Goal: Book appointment/travel/reservation

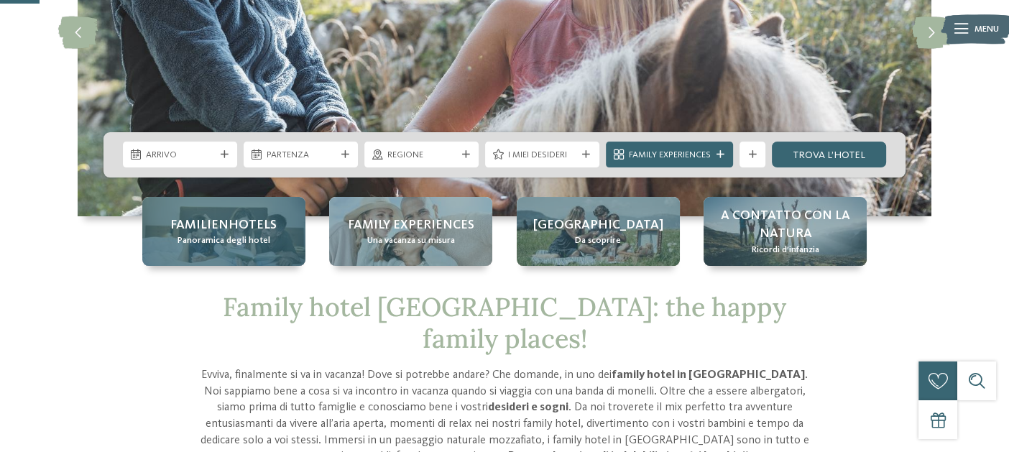
click at [265, 216] on span "Familienhotels" at bounding box center [223, 225] width 106 height 18
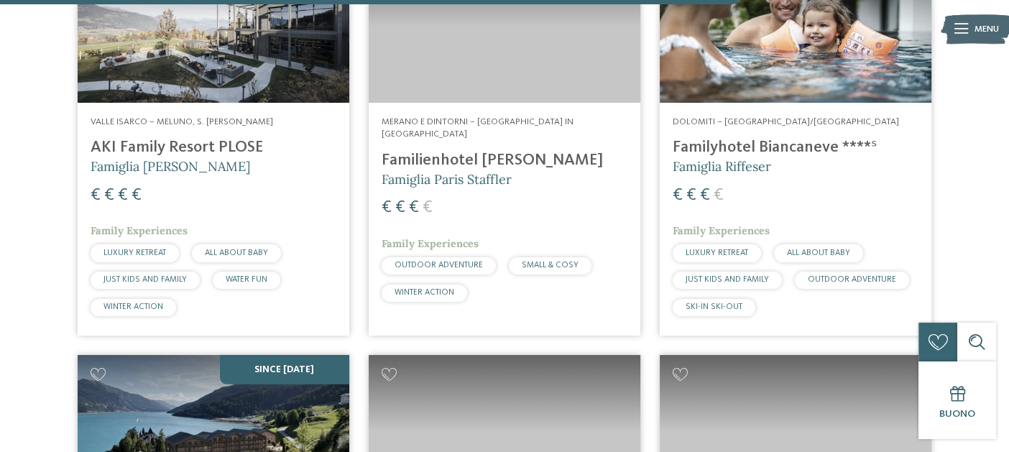
scroll to position [3233, 0]
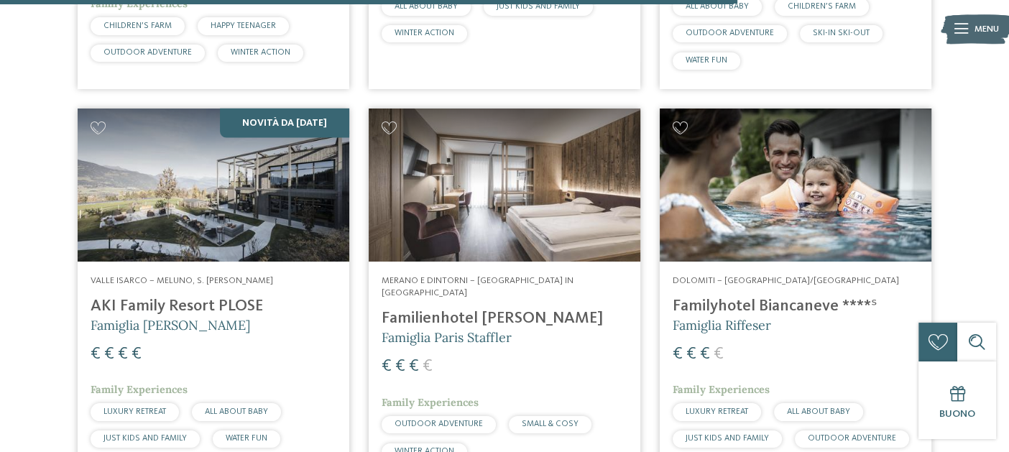
click at [781, 172] on img at bounding box center [796, 184] width 272 height 153
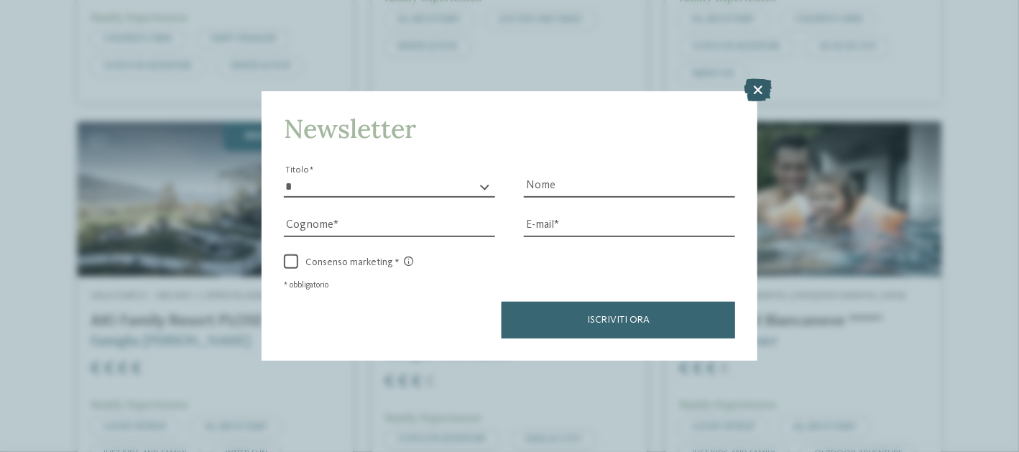
click at [767, 86] on icon at bounding box center [758, 89] width 28 height 23
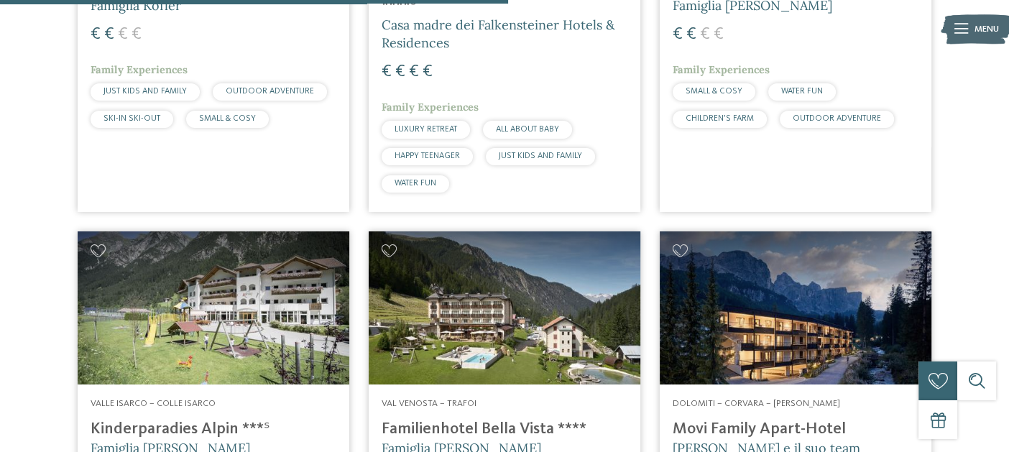
scroll to position [2442, 0]
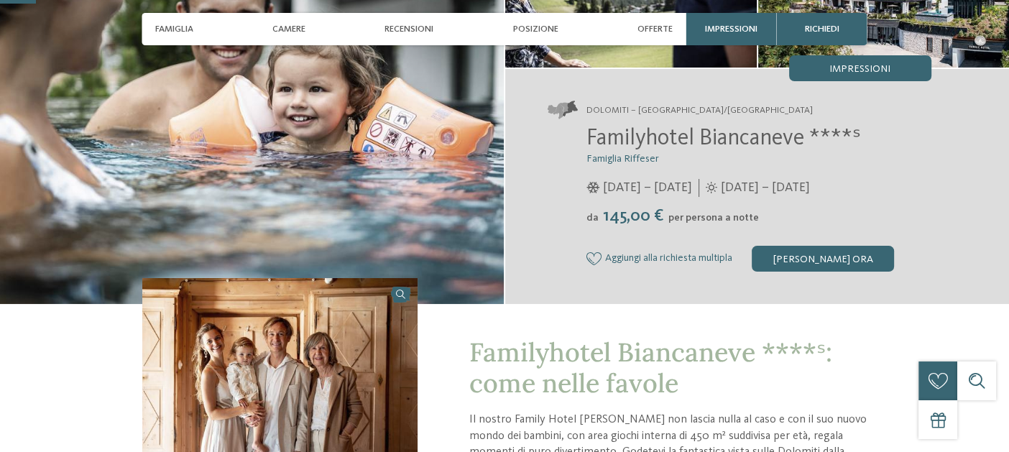
scroll to position [215, 0]
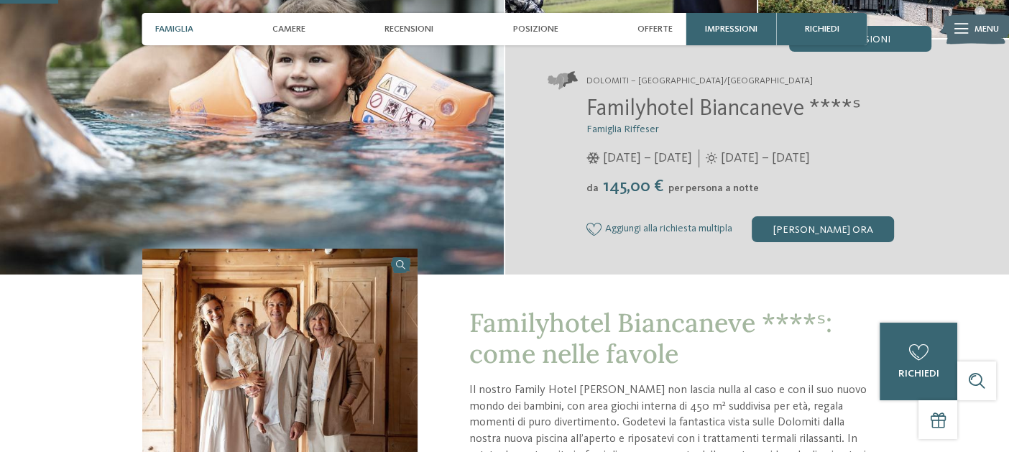
click at [177, 29] on span "Famiglia" at bounding box center [174, 29] width 38 height 11
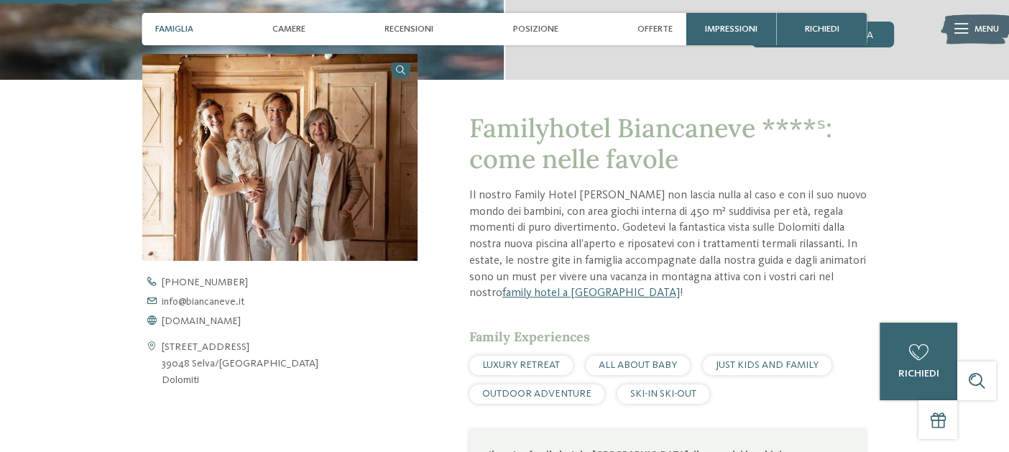
scroll to position [410, 0]
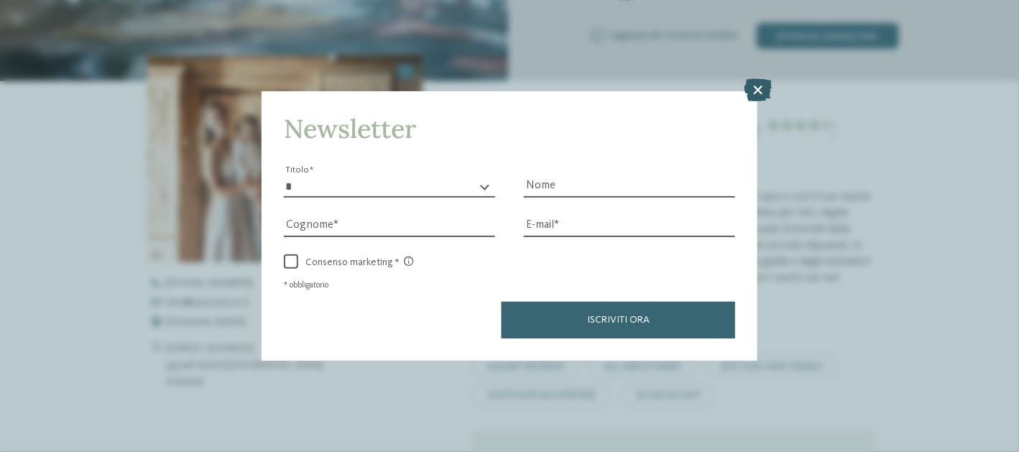
click at [762, 82] on icon at bounding box center [758, 89] width 28 height 23
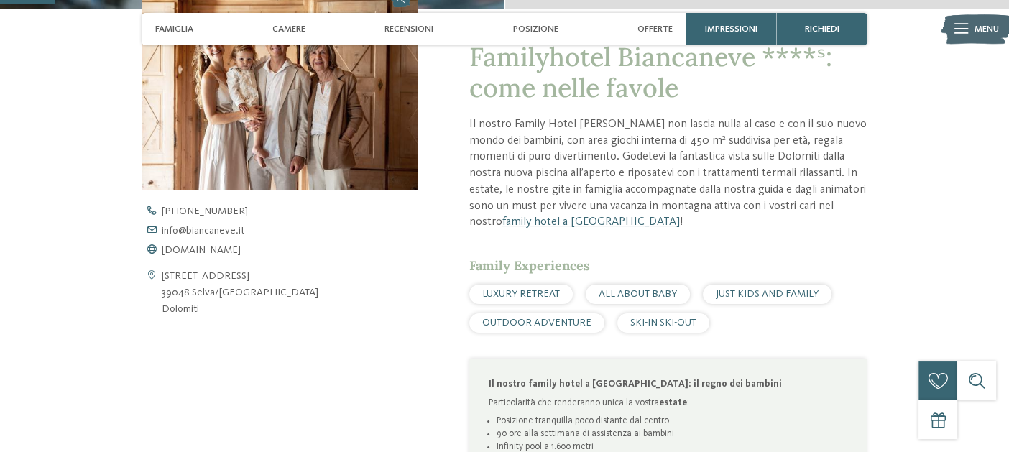
scroll to position [195, 0]
